Goal: Obtain resource: Obtain resource

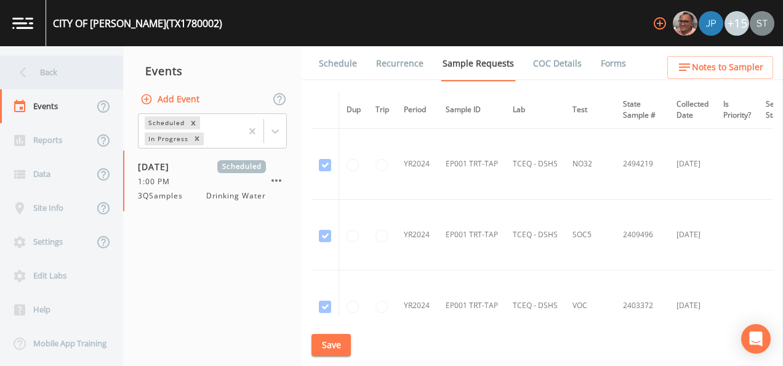
click at [42, 77] on div "Back" at bounding box center [55, 72] width 111 height 34
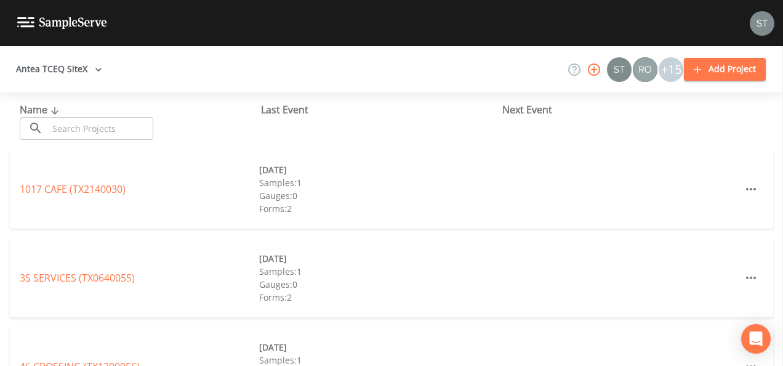
click at [60, 126] on input "text" at bounding box center [100, 128] width 105 height 23
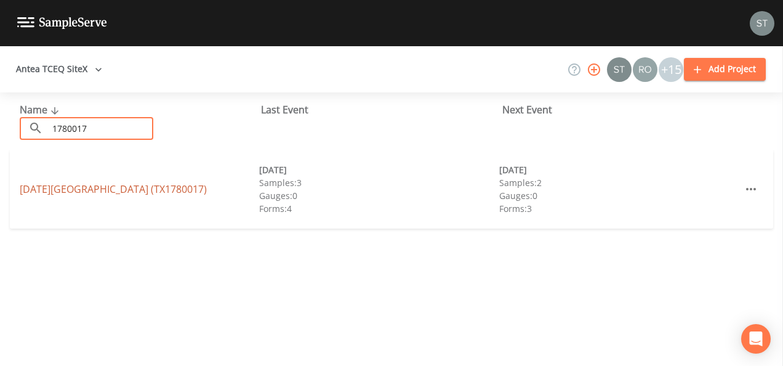
type input "1780017"
click at [87, 192] on link "[DATE][GEOGRAPHIC_DATA] (TX1780017)" at bounding box center [113, 189] width 187 height 14
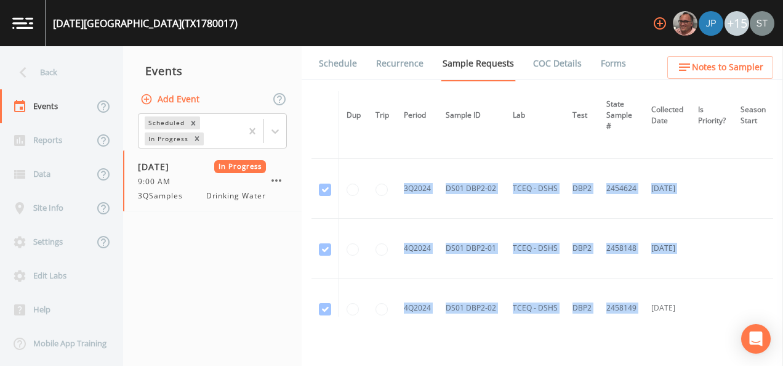
drag, startPoint x: 624, startPoint y: 313, endPoint x: 640, endPoint y: 315, distance: 16.2
click at [640, 315] on div "Dup Trip Period Sample ID Lab Test State Sample # Collected Date Is Priority? S…" at bounding box center [542, 203] width 462 height 225
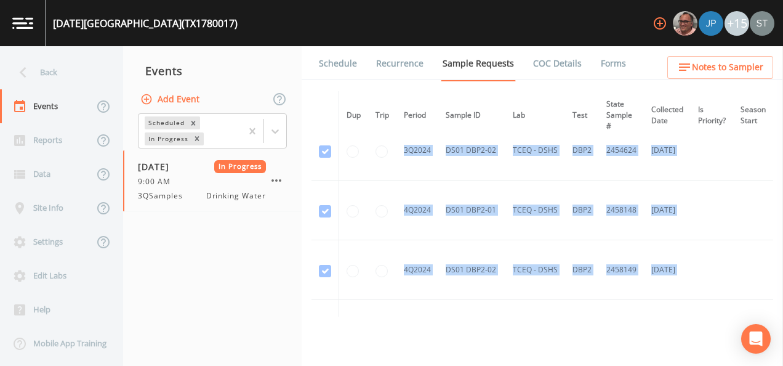
click at [406, 321] on div "Schedule Recurrence Sample Requests COC Details Forms Dup Trip Period Sample ID…" at bounding box center [542, 205] width 481 height 319
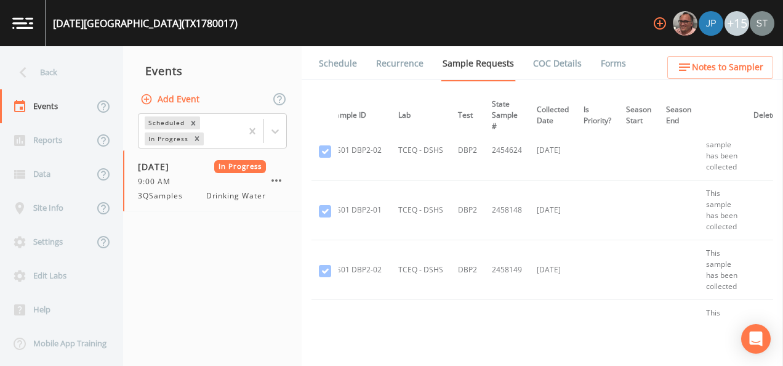
scroll to position [437, 140]
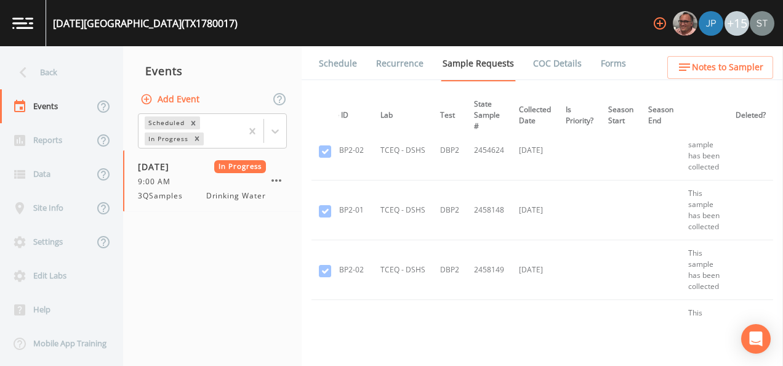
click at [525, 116] on th "Collected Date" at bounding box center [535, 115] width 47 height 49
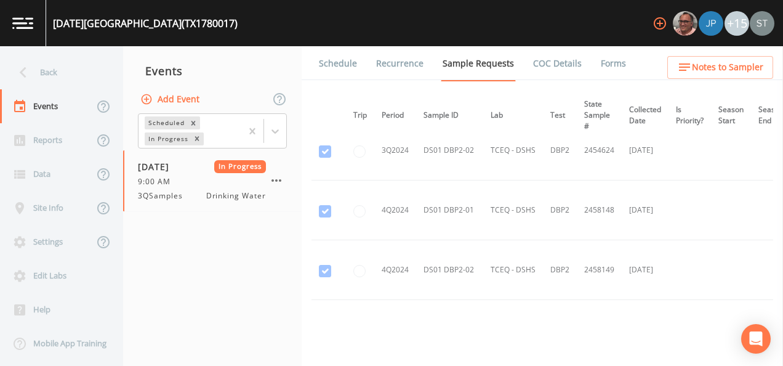
scroll to position [437, 0]
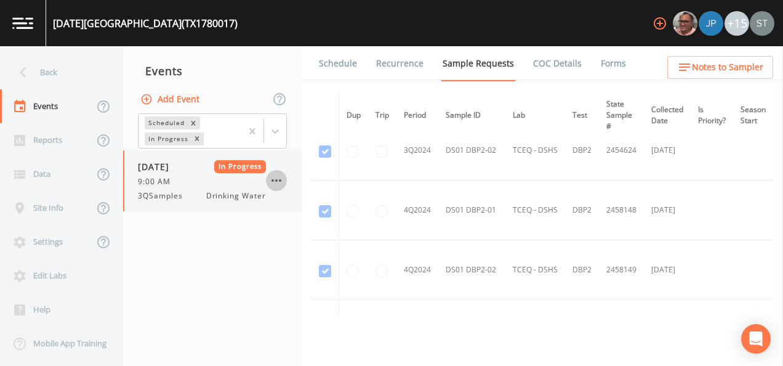
click at [278, 180] on icon "button" at bounding box center [276, 180] width 15 height 15
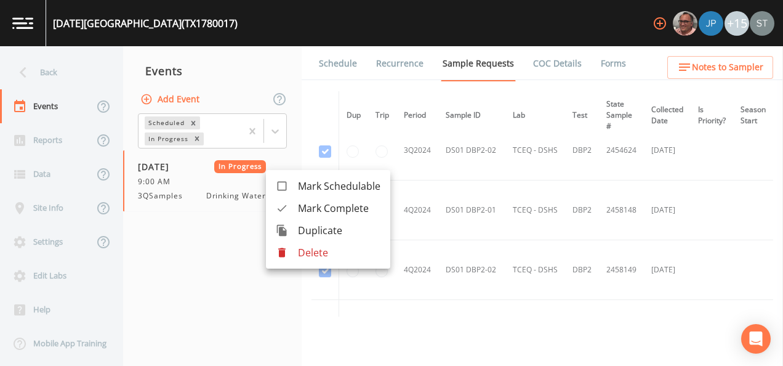
click at [211, 231] on div at bounding box center [391, 183] width 783 height 366
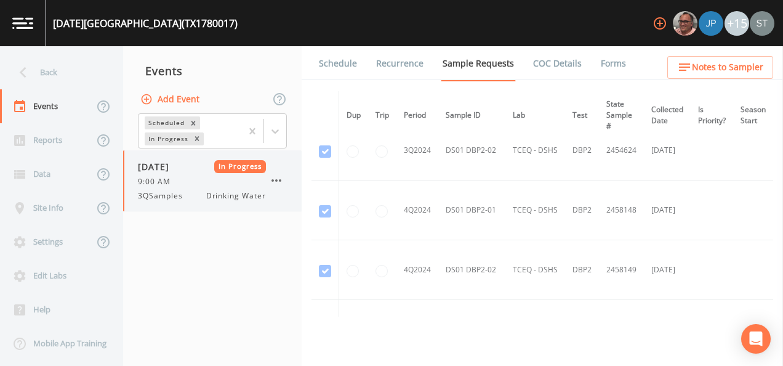
click at [239, 166] on span "In Progress" at bounding box center [240, 166] width 52 height 13
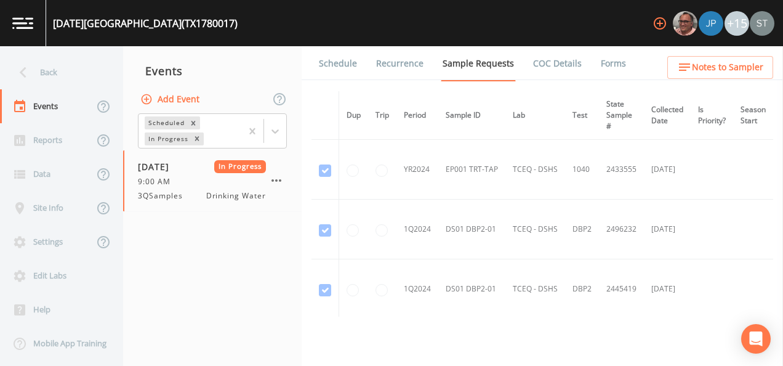
click at [563, 62] on link "COC Details" at bounding box center [557, 63] width 52 height 34
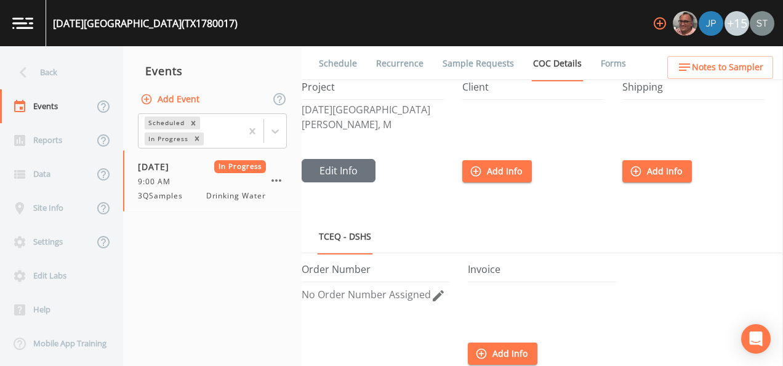
click at [600, 62] on link "Forms" at bounding box center [613, 63] width 29 height 34
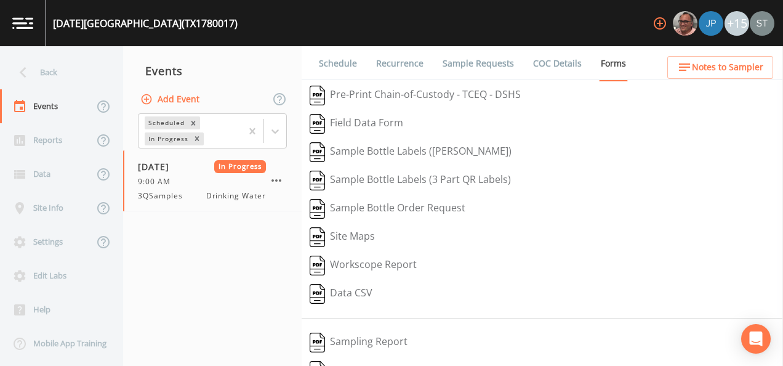
click at [388, 63] on link "Recurrence" at bounding box center [399, 63] width 51 height 34
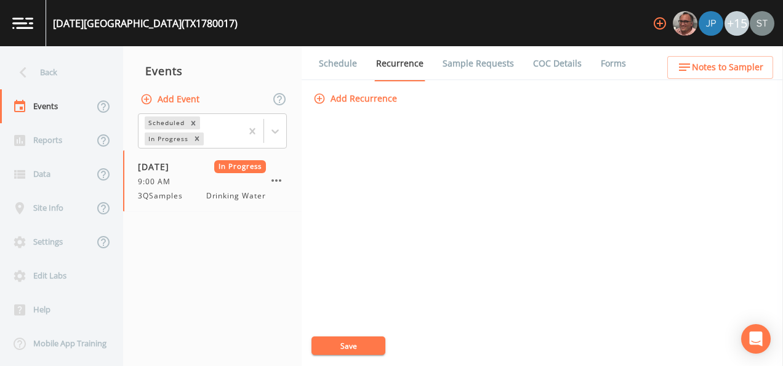
click at [486, 66] on link "Sample Requests" at bounding box center [478, 63] width 75 height 34
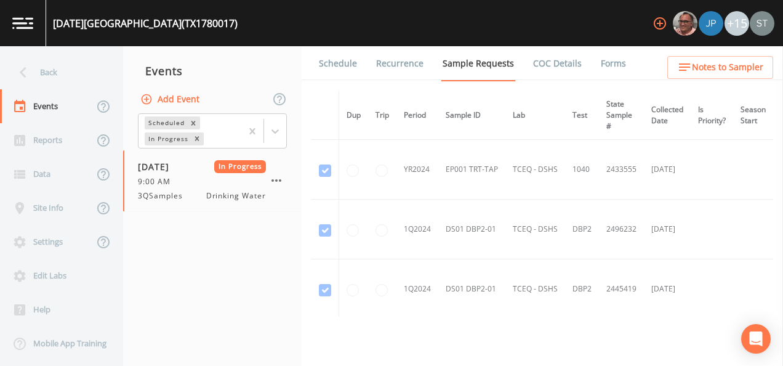
click at [563, 65] on link "COC Details" at bounding box center [557, 63] width 52 height 34
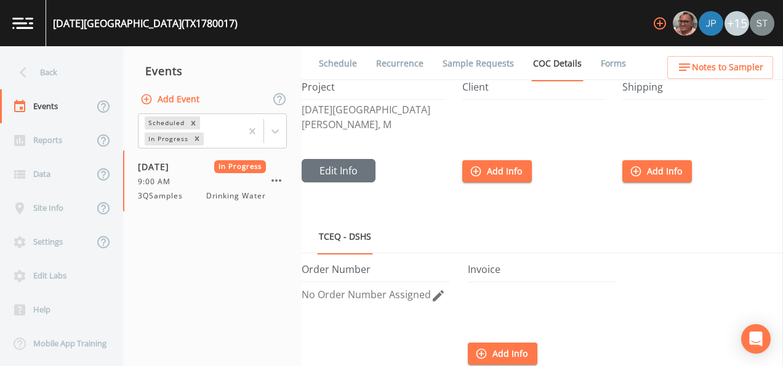
click at [611, 66] on link "Forms" at bounding box center [613, 63] width 29 height 34
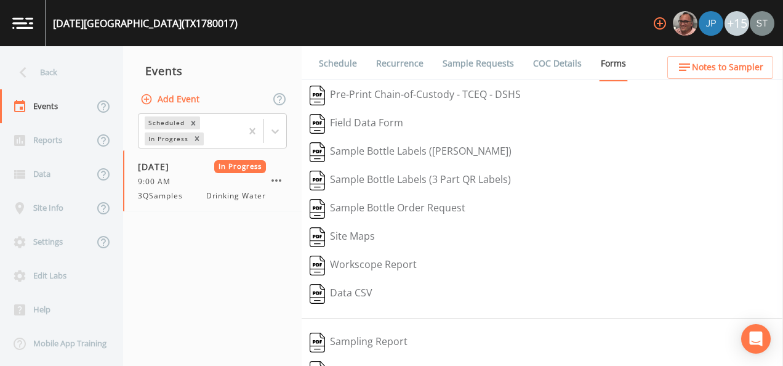
click at [410, 20] on div "[DATE][GEOGRAPHIC_DATA] (TX1780017) +15" at bounding box center [391, 23] width 783 height 46
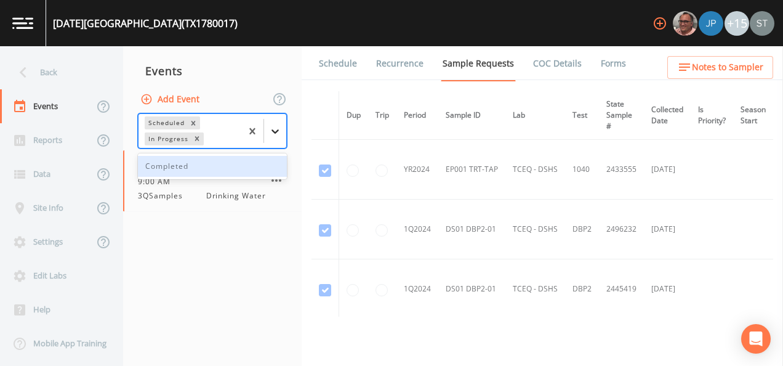
click at [272, 129] on icon at bounding box center [274, 131] width 7 height 4
click at [273, 130] on icon at bounding box center [274, 131] width 7 height 4
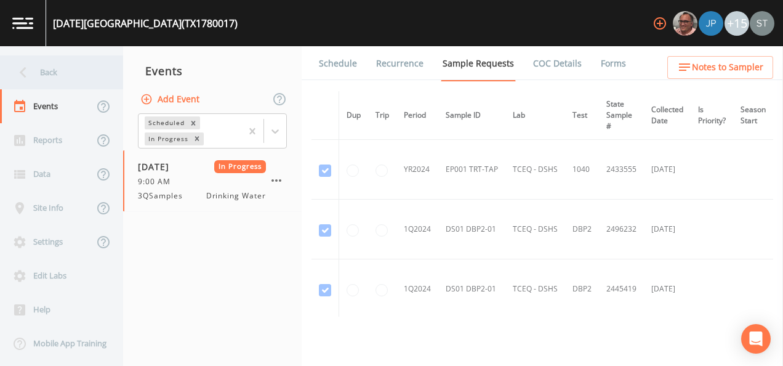
click at [52, 73] on div "Back" at bounding box center [55, 72] width 111 height 34
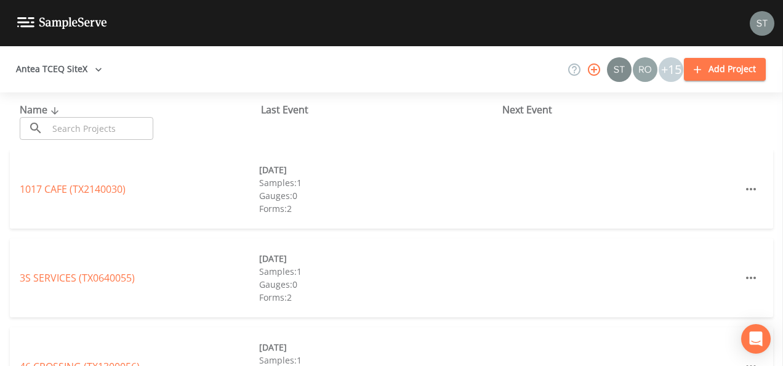
click at [126, 127] on input "text" at bounding box center [100, 128] width 105 height 23
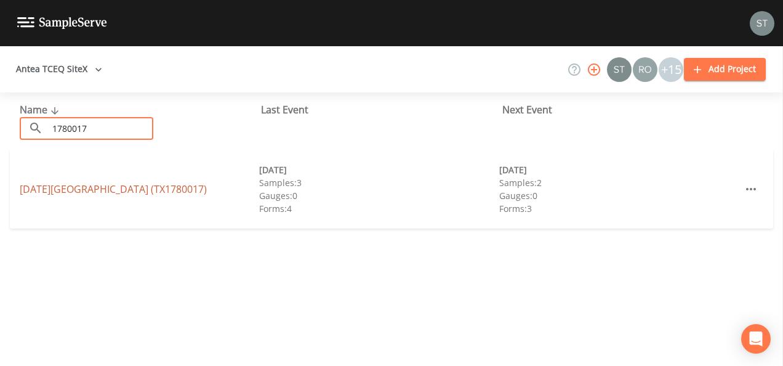
type input "1780017"
drag, startPoint x: 138, startPoint y: 188, endPoint x: 103, endPoint y: 190, distance: 34.5
click at [103, 190] on link "[DATE][GEOGRAPHIC_DATA] (TX1780017)" at bounding box center [113, 189] width 187 height 14
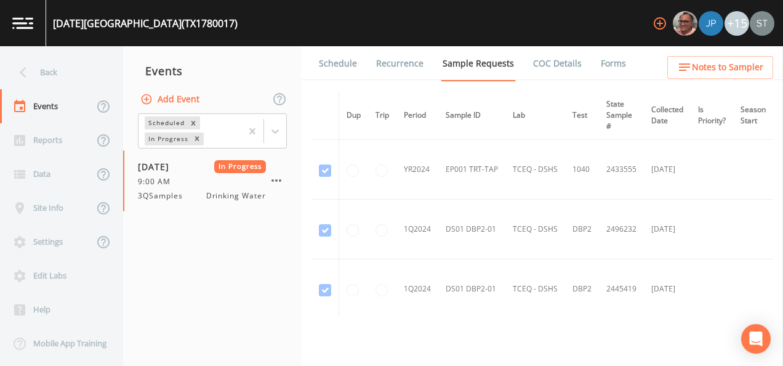
drag, startPoint x: 657, startPoint y: 316, endPoint x: 692, endPoint y: 319, distance: 34.6
click at [692, 319] on div "Schedule Recurrence Sample Requests COC Details Forms Dup Trip Period Sample ID…" at bounding box center [542, 205] width 481 height 319
drag, startPoint x: 692, startPoint y: 319, endPoint x: 664, endPoint y: 341, distance: 35.5
click at [664, 341] on div "Schedule Recurrence Sample Requests COC Details Forms Dup Trip Period Sample ID…" at bounding box center [542, 205] width 481 height 319
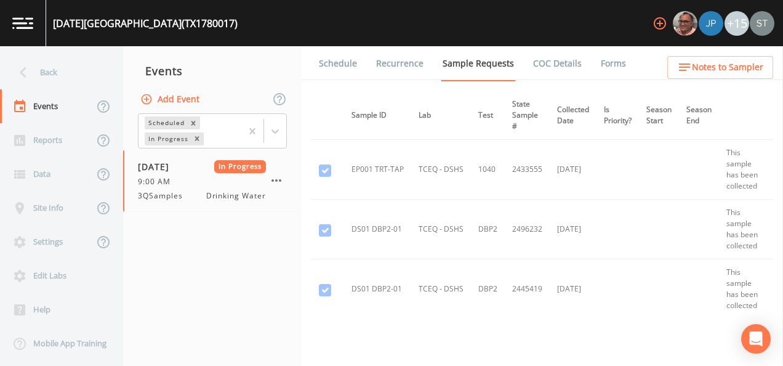
scroll to position [0, 95]
click at [587, 343] on div "Schedule Recurrence Sample Requests COC Details Forms Dup Trip Period Sample ID…" at bounding box center [542, 205] width 481 height 319
click at [613, 308] on td at bounding box center [617, 289] width 42 height 60
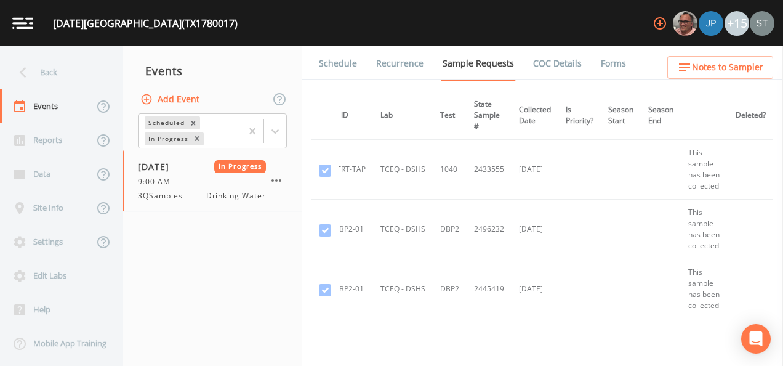
scroll to position [0, 140]
click at [606, 66] on link "Forms" at bounding box center [613, 63] width 29 height 34
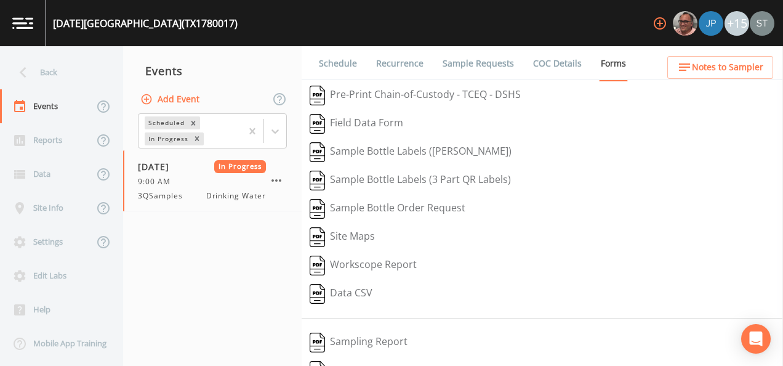
click at [400, 94] on button "Pre-Print Chain-of-Custody - TCEQ - DSHS" at bounding box center [415, 95] width 227 height 28
click at [545, 68] on link "COC Details" at bounding box center [557, 63] width 52 height 34
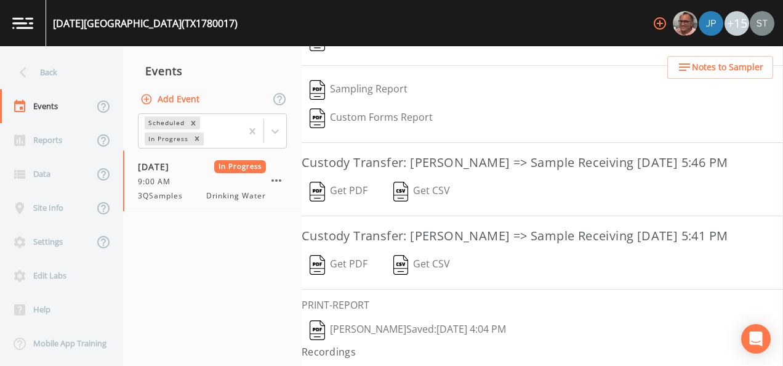
scroll to position [266, 0]
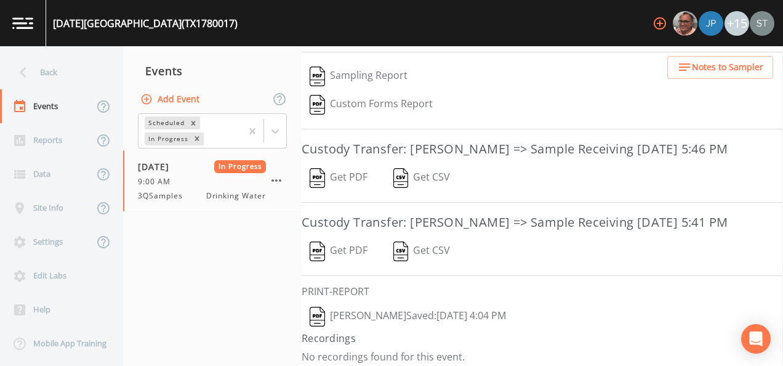
click at [323, 250] on img "button" at bounding box center [317, 251] width 15 height 20
click at [404, 246] on img "button" at bounding box center [400, 251] width 15 height 20
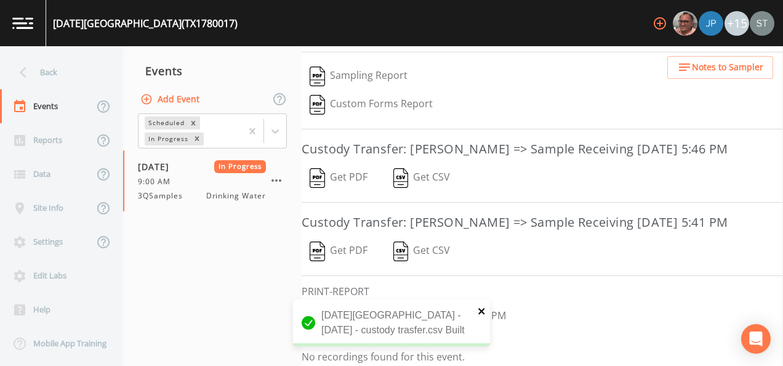
click at [479, 308] on icon "close" at bounding box center [481, 311] width 6 height 6
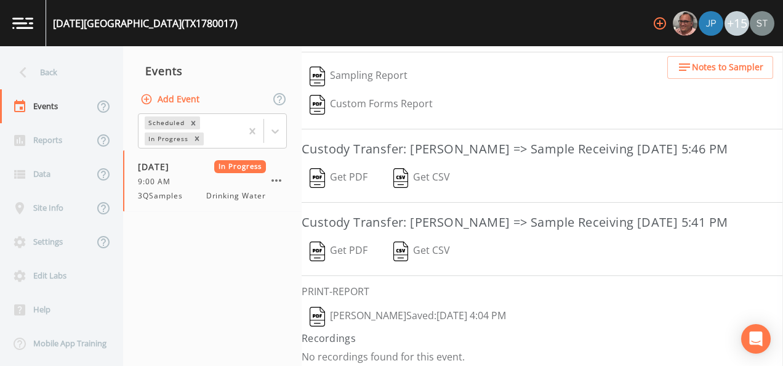
click at [321, 308] on img "button" at bounding box center [317, 317] width 15 height 20
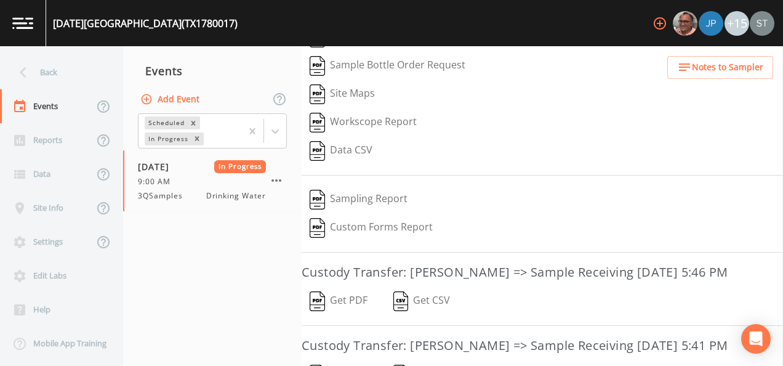
scroll to position [81, 0]
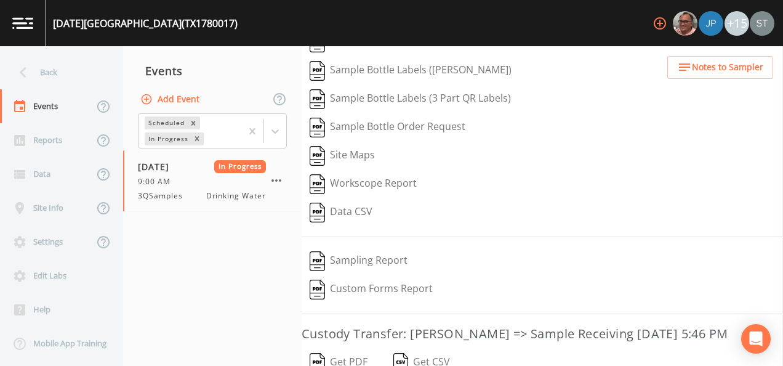
click at [364, 286] on button "Custom Forms Report" at bounding box center [371, 289] width 139 height 28
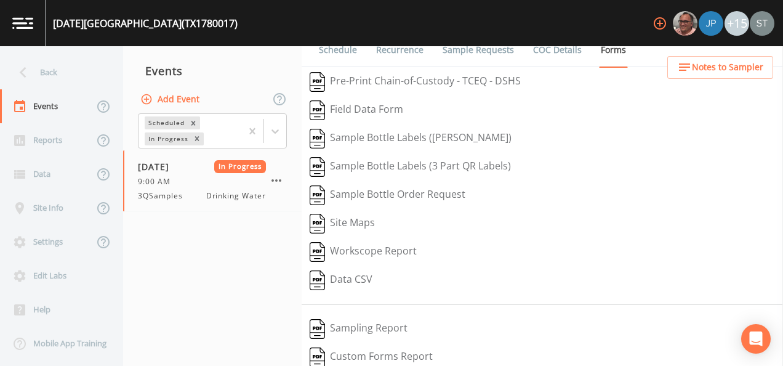
scroll to position [0, 0]
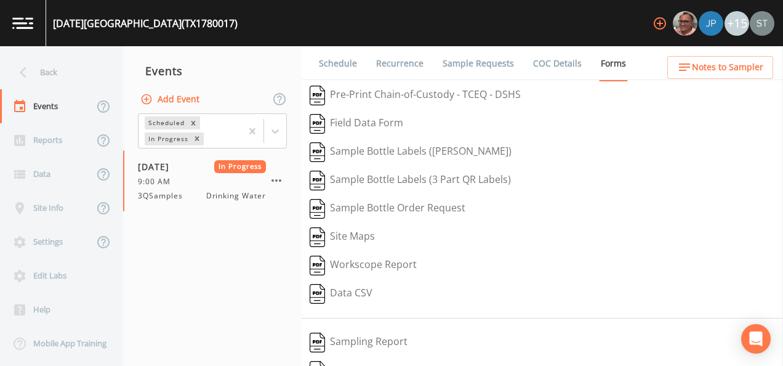
click at [367, 91] on button "Pre-Print Chain-of-Custody - TCEQ - DSHS" at bounding box center [415, 95] width 227 height 28
